Goal: Transaction & Acquisition: Subscribe to service/newsletter

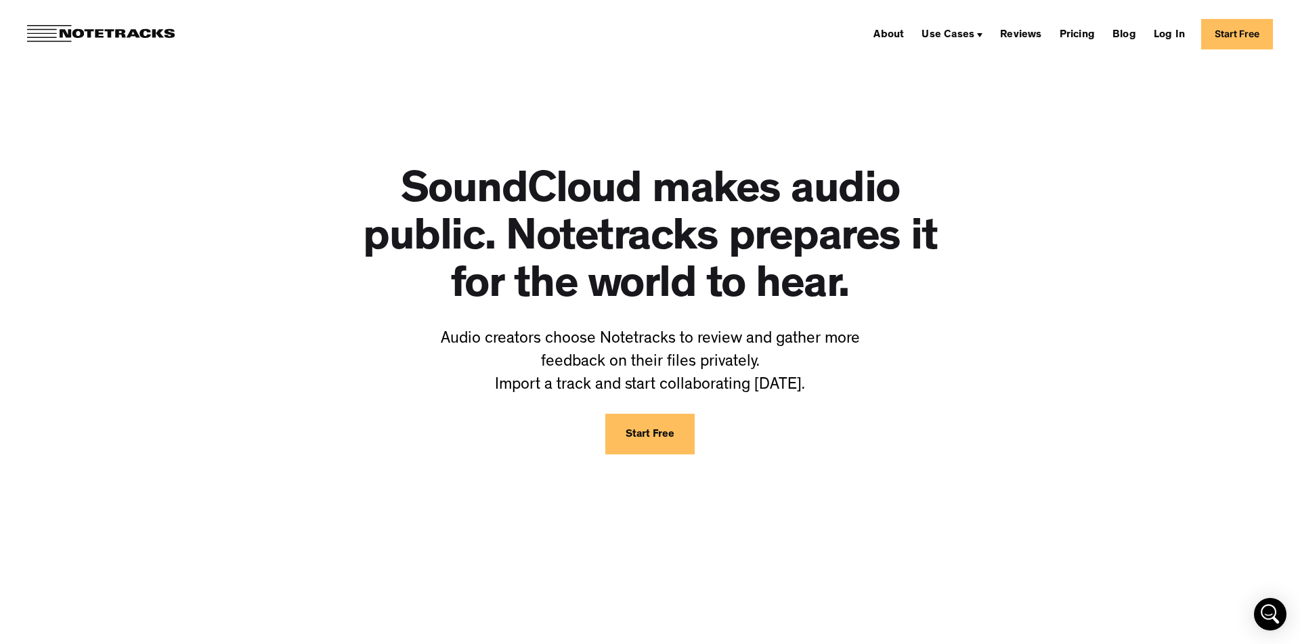
click at [653, 447] on link "Start Free" at bounding box center [649, 434] width 89 height 41
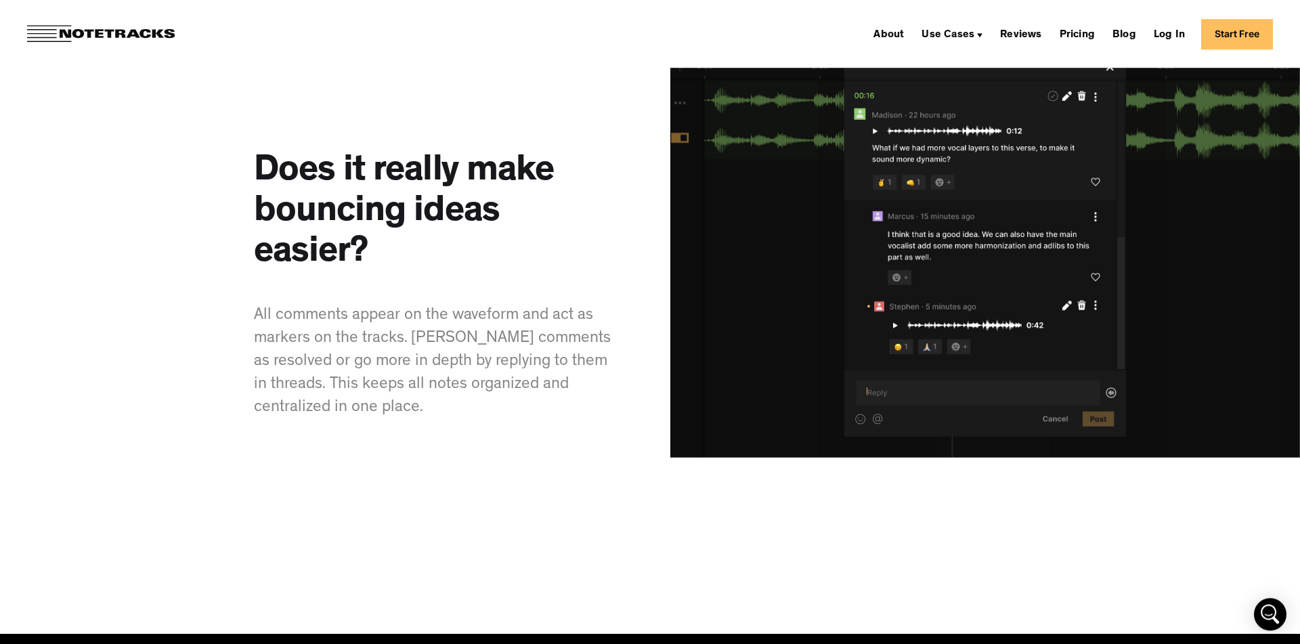
scroll to position [2242, 0]
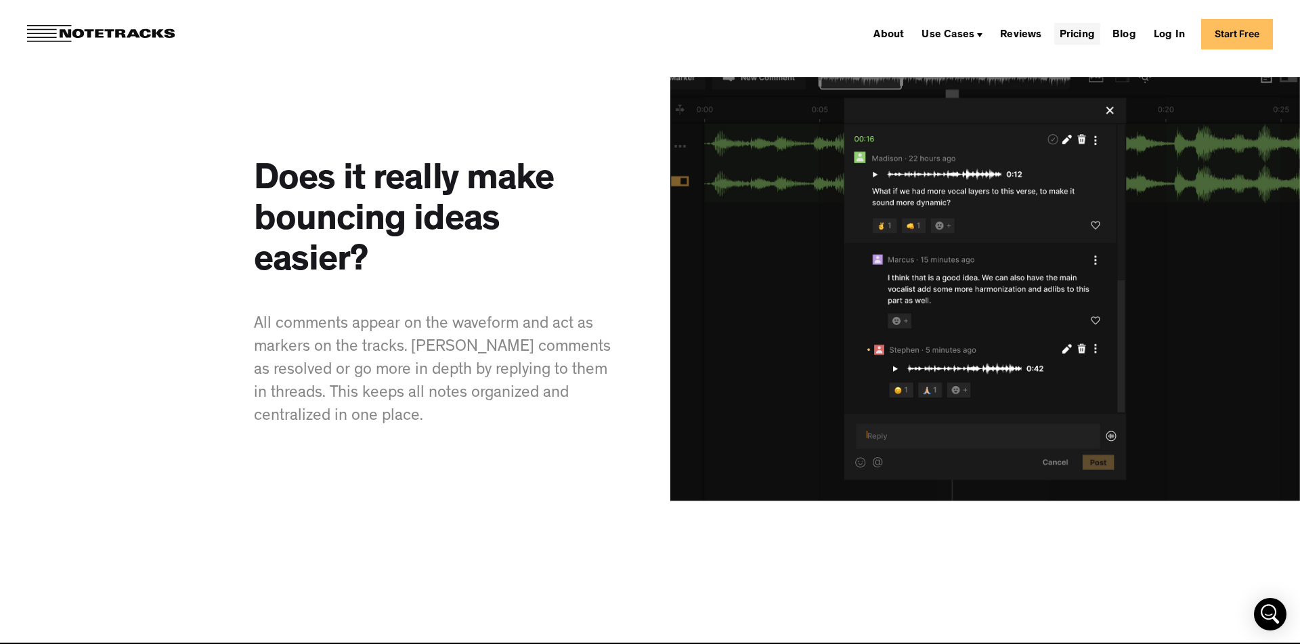
click at [1082, 37] on link "Pricing" at bounding box center [1077, 34] width 46 height 22
